Goal: Transaction & Acquisition: Purchase product/service

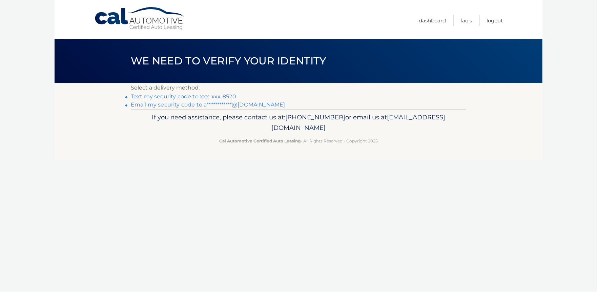
click at [162, 96] on link "Text my security code to xxx-xxx-8520" at bounding box center [183, 96] width 105 height 6
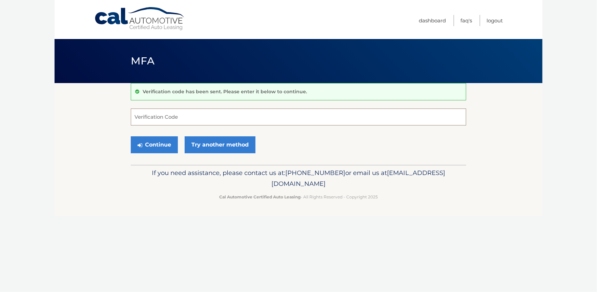
click at [152, 120] on input "Verification Code" at bounding box center [298, 116] width 335 height 17
type input "749866"
click at [156, 147] on button "Continue" at bounding box center [154, 144] width 47 height 17
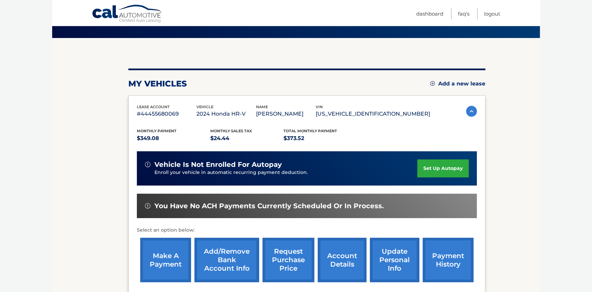
scroll to position [68, 0]
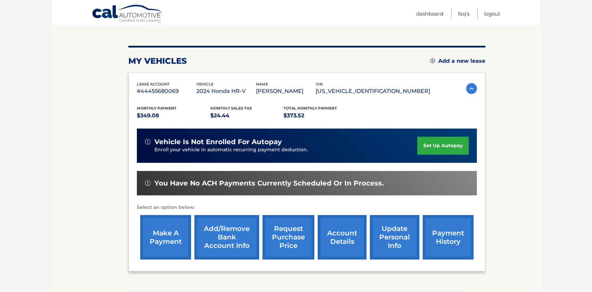
click at [168, 246] on link "make a payment" at bounding box center [165, 237] width 51 height 44
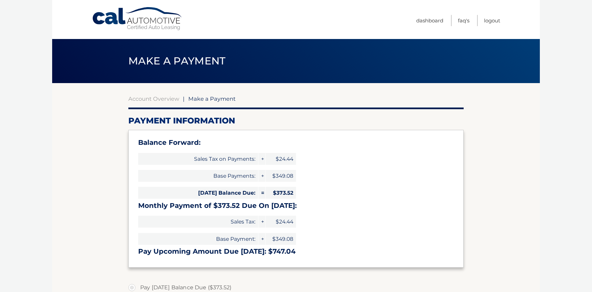
select select "NTM3YjI3OTktMmQ3Zi00NDU4LWFhYmUtZDI5NjZkYzViM2Qx"
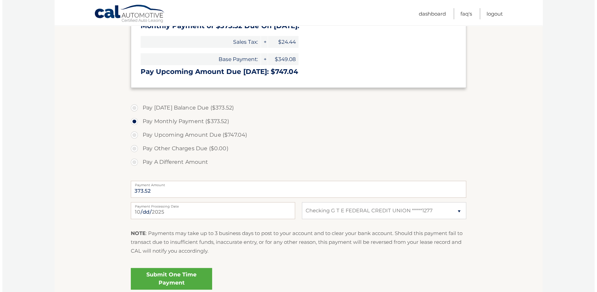
scroll to position [203, 0]
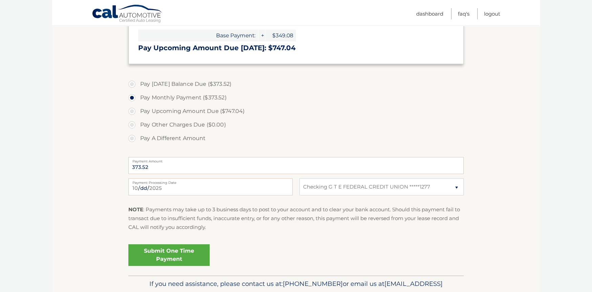
click at [170, 252] on link "Submit One Time Payment" at bounding box center [168, 255] width 81 height 22
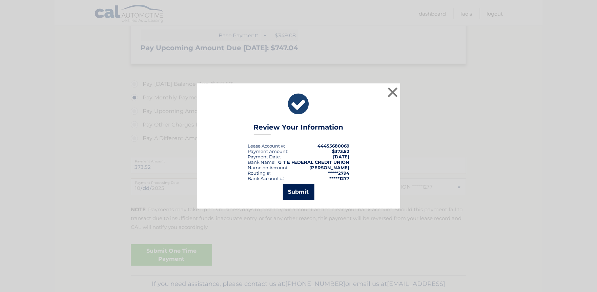
click at [300, 191] on button "Submit" at bounding box center [298, 192] width 31 height 16
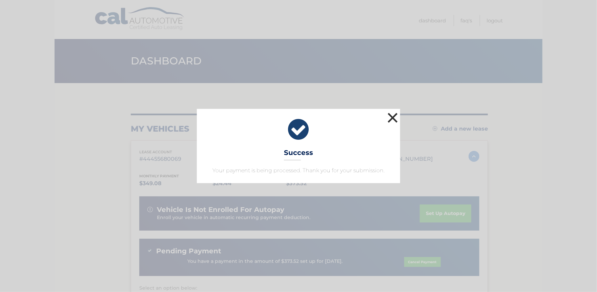
click at [392, 117] on button "×" at bounding box center [393, 118] width 14 height 14
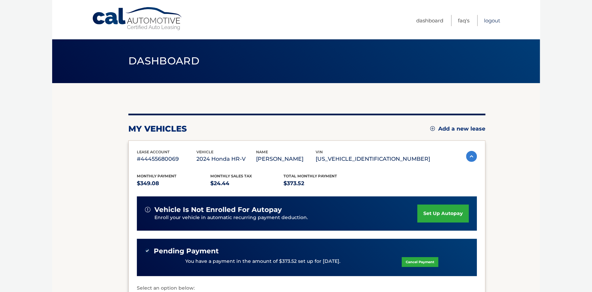
click at [488, 19] on link "Logout" at bounding box center [492, 20] width 16 height 11
